Goal: Transaction & Acquisition: Register for event/course

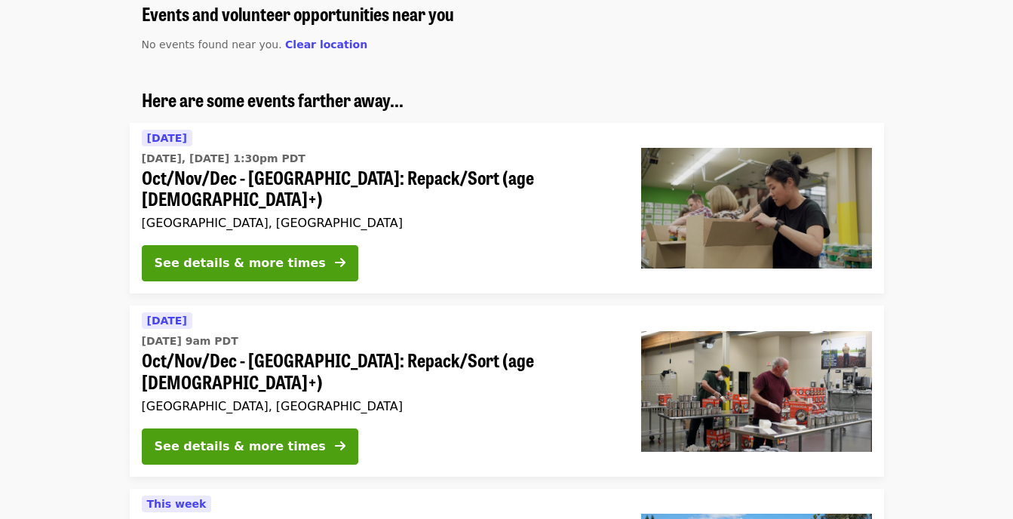
scroll to position [151, 0]
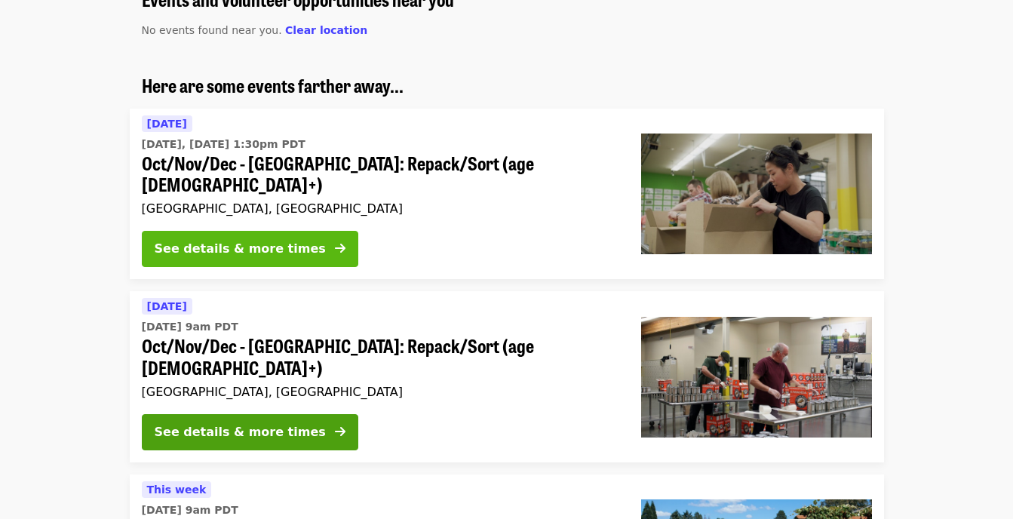
click at [265, 240] on div "See details & more times" at bounding box center [240, 249] width 171 height 18
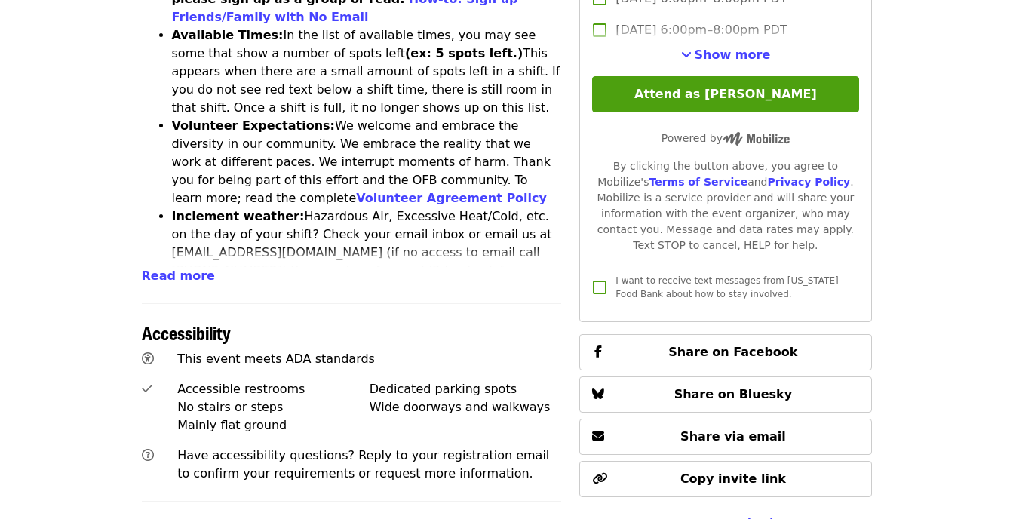
scroll to position [603, 0]
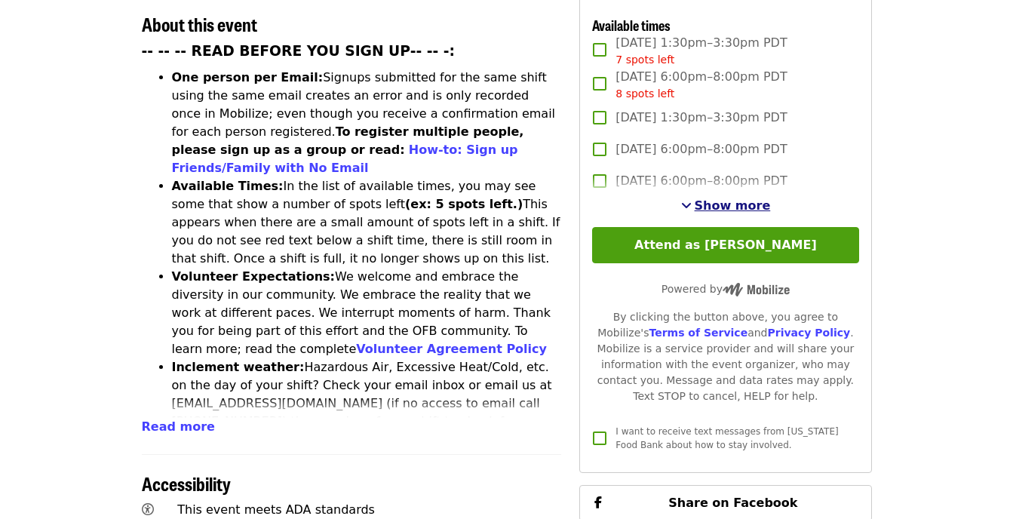
click at [727, 206] on span "Show more" at bounding box center [733, 205] width 76 height 14
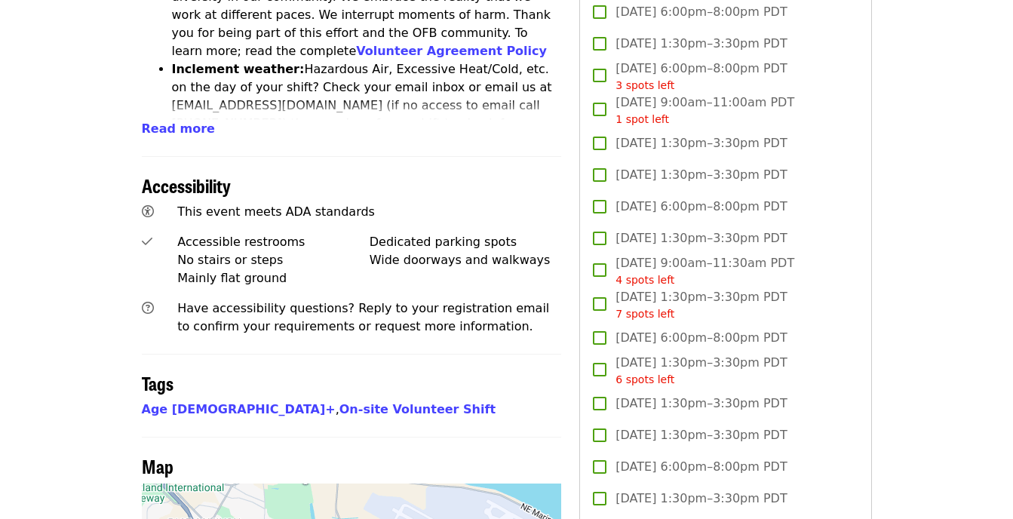
scroll to position [905, 0]
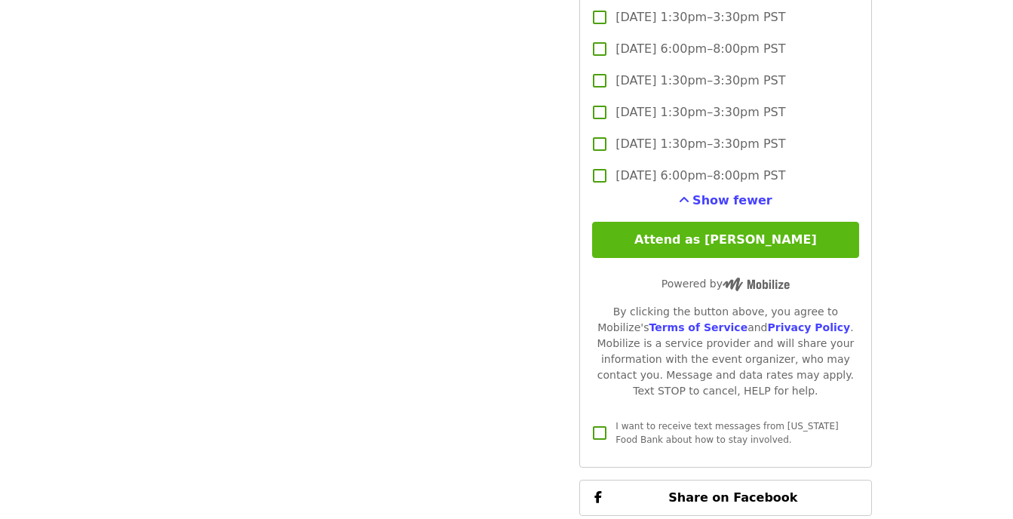
click at [739, 236] on button "Attend as [PERSON_NAME]" at bounding box center [725, 240] width 266 height 36
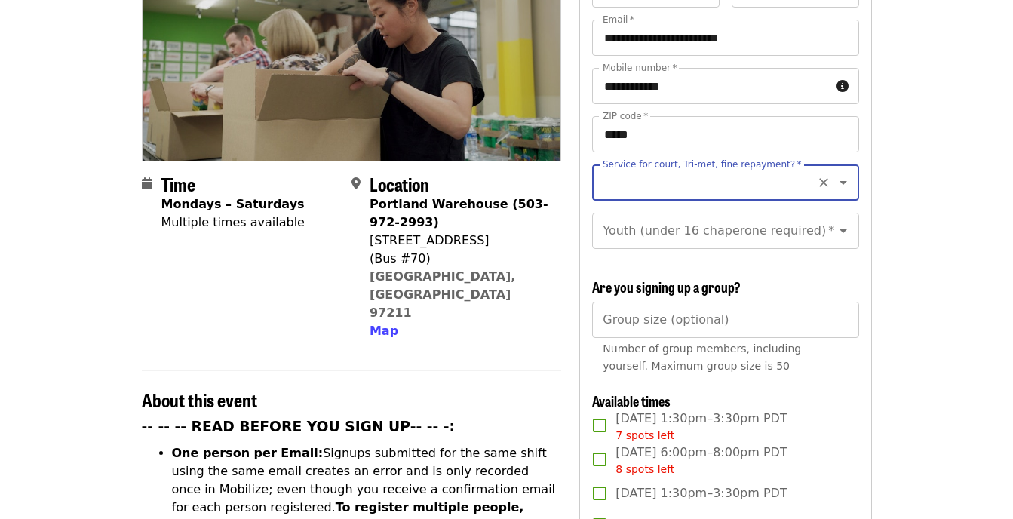
scroll to position [68, 0]
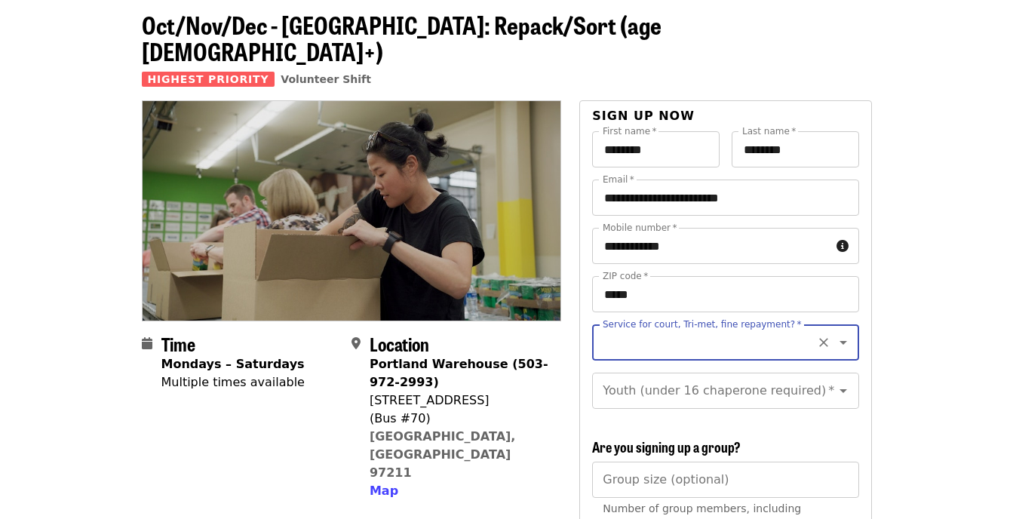
click at [834, 333] on icon "Open" at bounding box center [843, 342] width 18 height 18
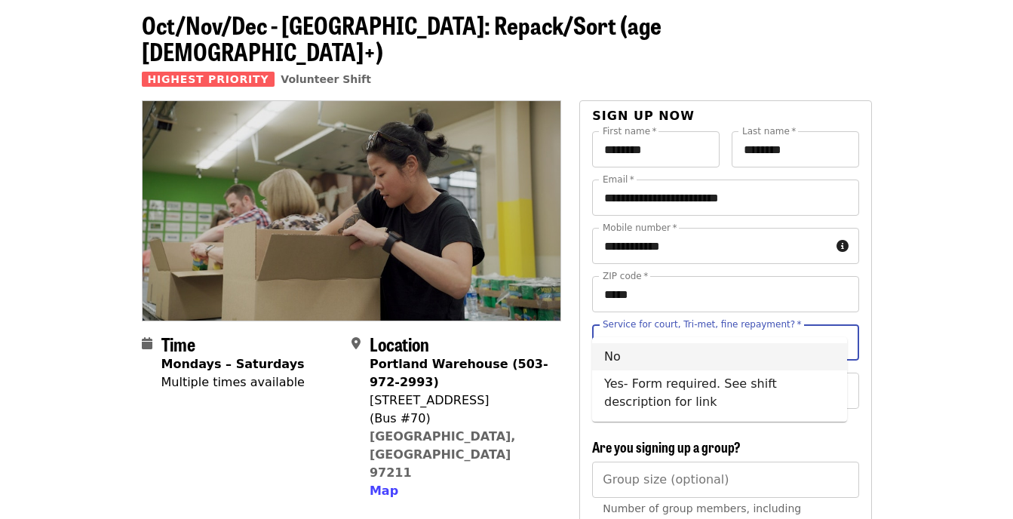
click at [618, 357] on li "No" at bounding box center [719, 356] width 255 height 27
type input "**"
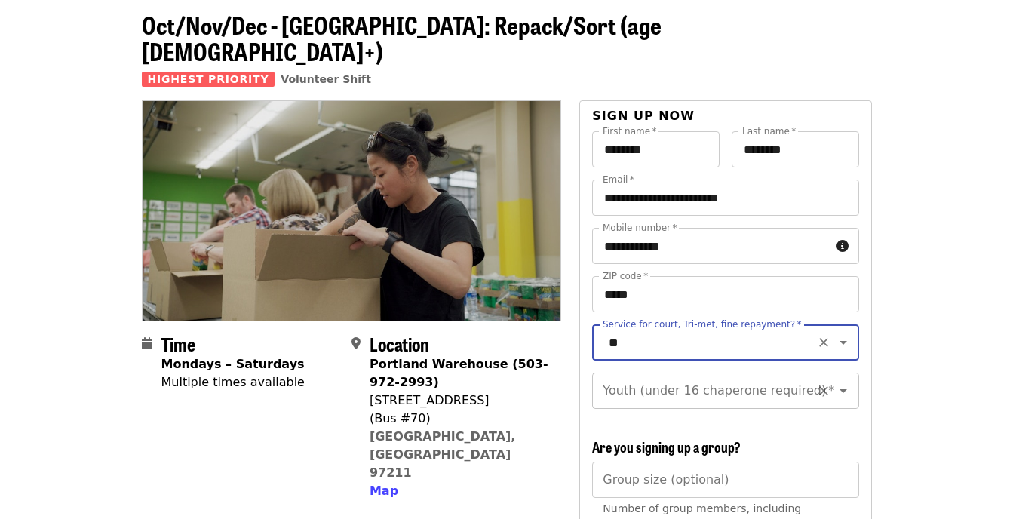
click at [837, 382] on icon "Open" at bounding box center [843, 391] width 18 height 18
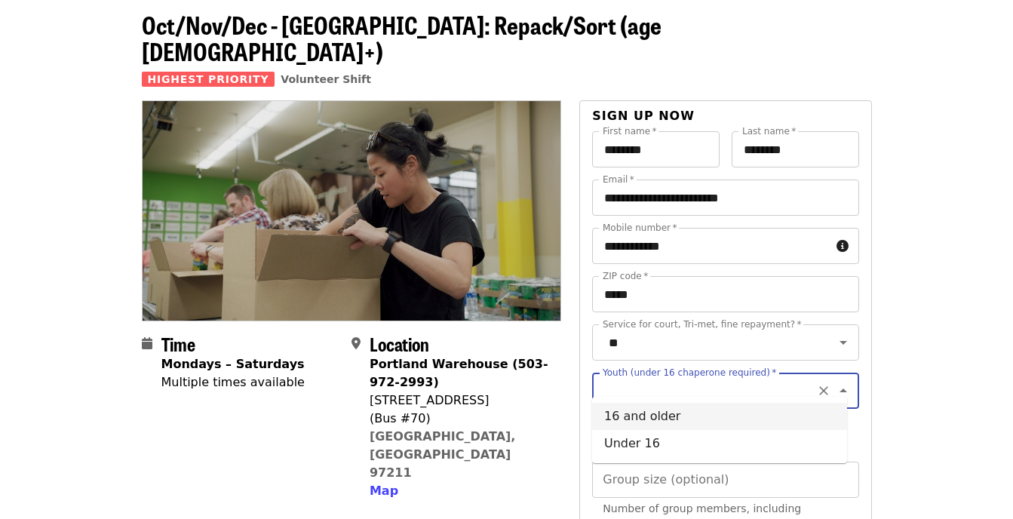
click at [621, 420] on li "16 and older" at bounding box center [719, 416] width 255 height 27
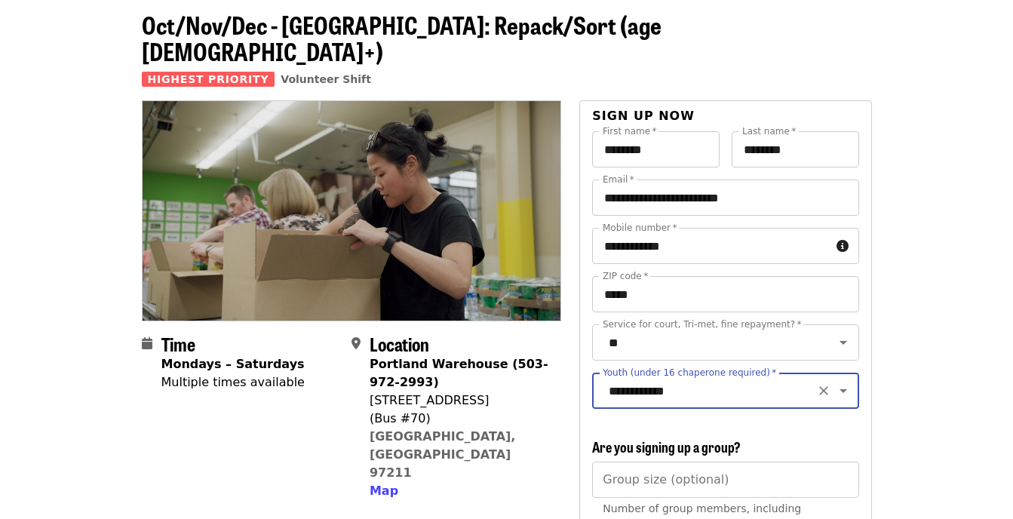
type input "**********"
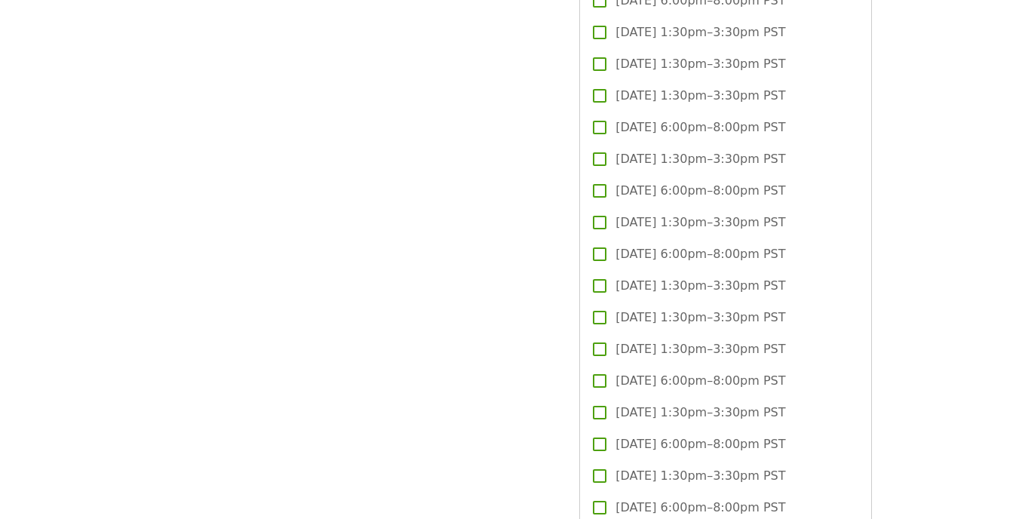
scroll to position [3160, 0]
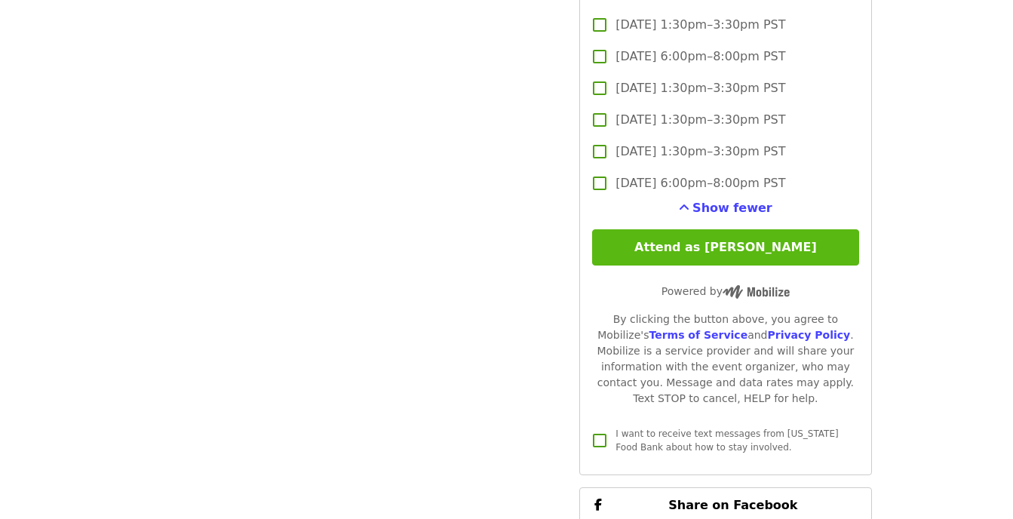
click at [750, 238] on button "Attend as [PERSON_NAME]" at bounding box center [725, 247] width 266 height 36
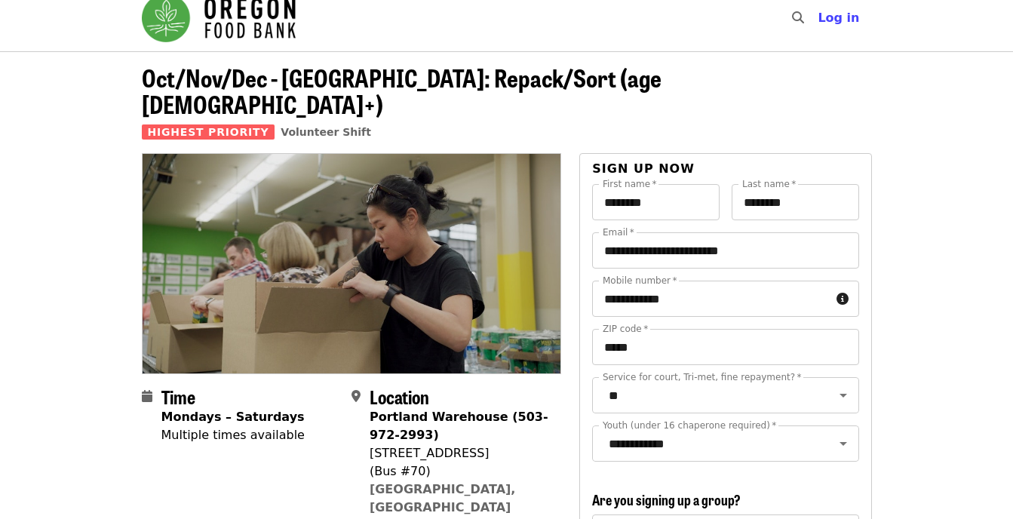
scroll to position [0, 0]
